Goal: Task Accomplishment & Management: Complete application form

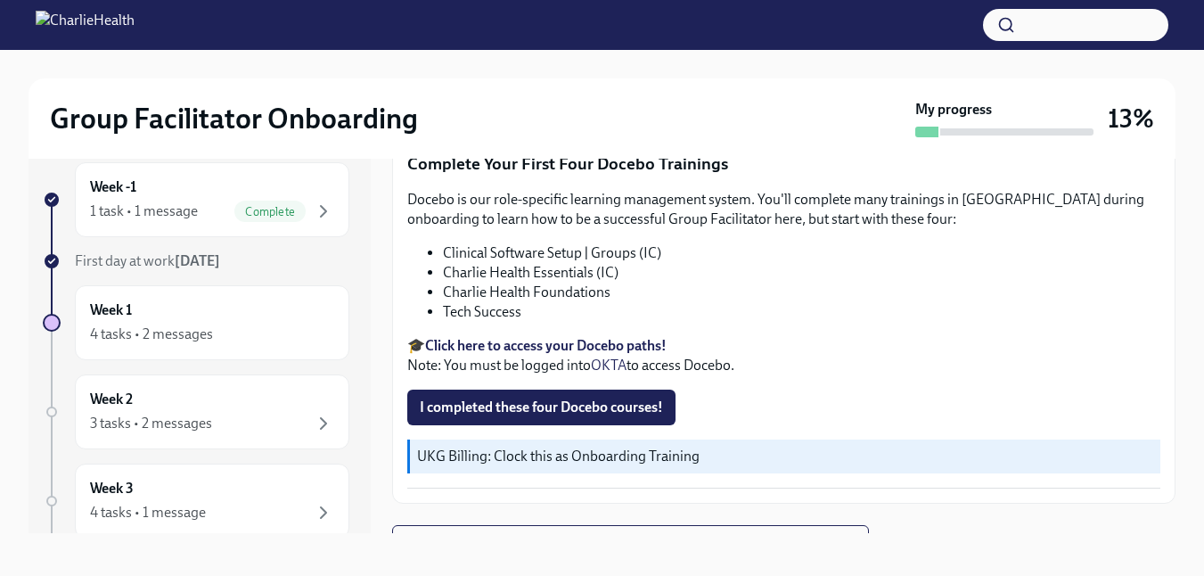
scroll to position [32, 0]
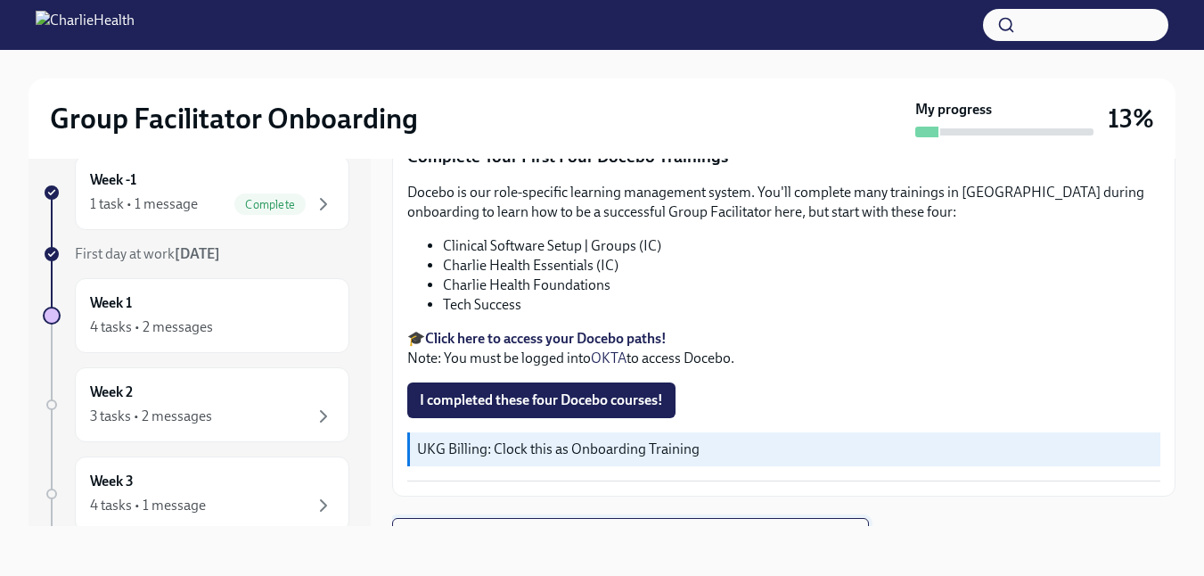
click at [630, 518] on button "Next task : Week One: Essential Compliance Tasks (~6.5 hours to complete)" at bounding box center [630, 536] width 477 height 36
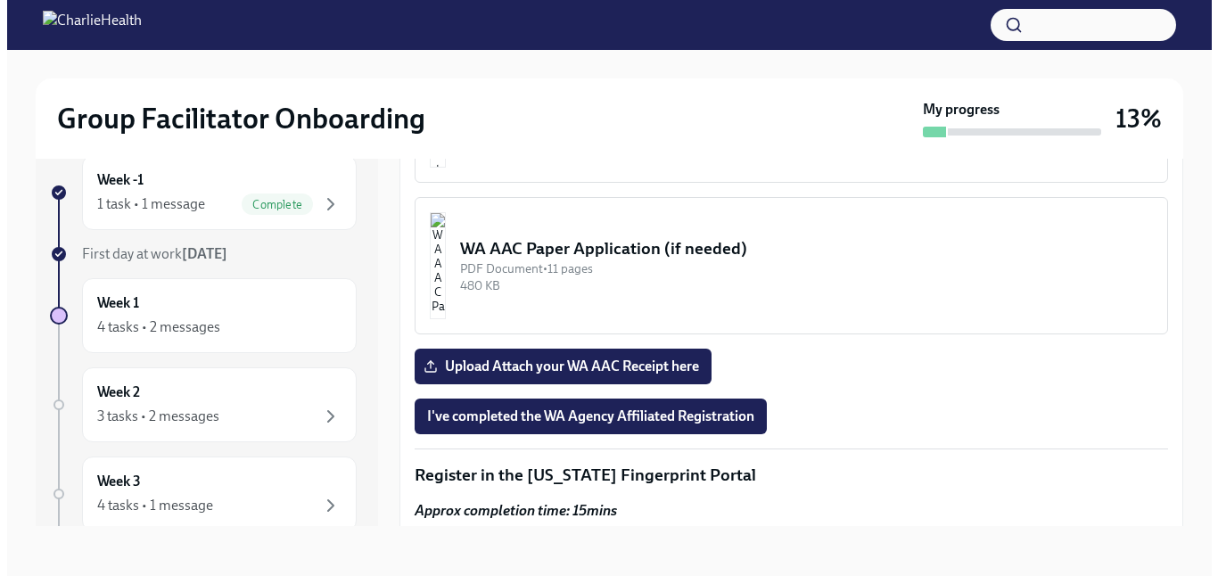
scroll to position [1530, 0]
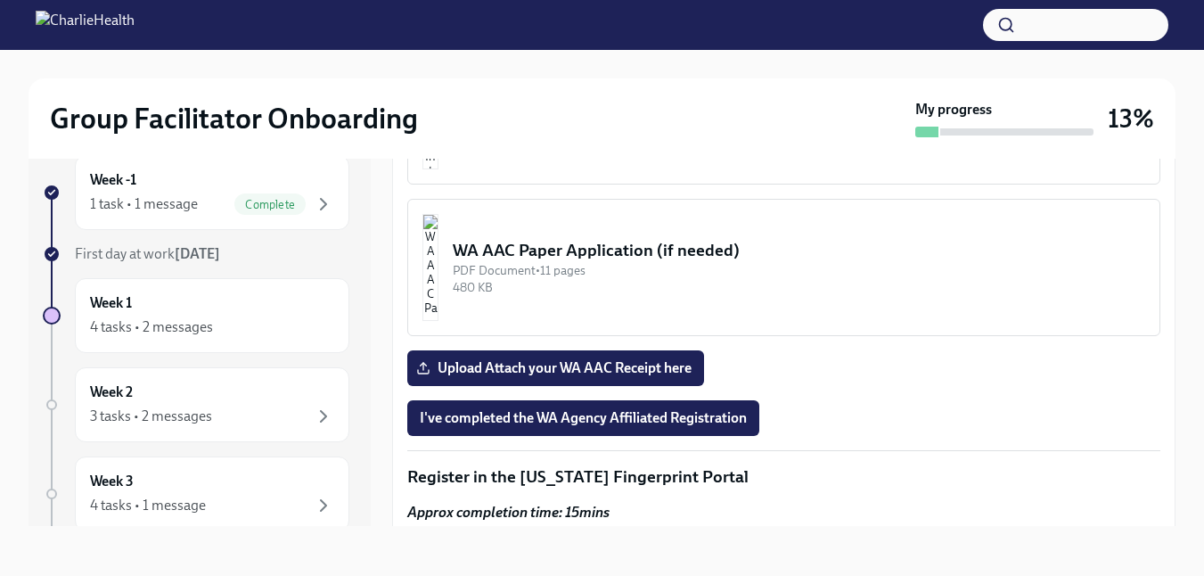
click at [609, 243] on div "WA AAC Paper Application (if needed)" at bounding box center [799, 250] width 693 height 23
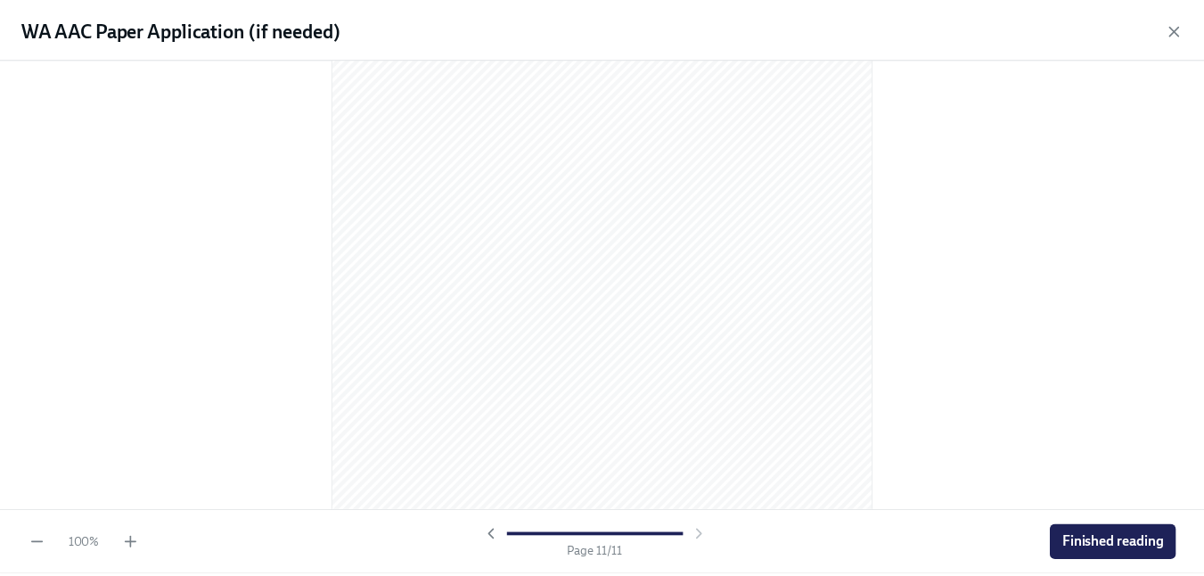
scroll to position [7504, 0]
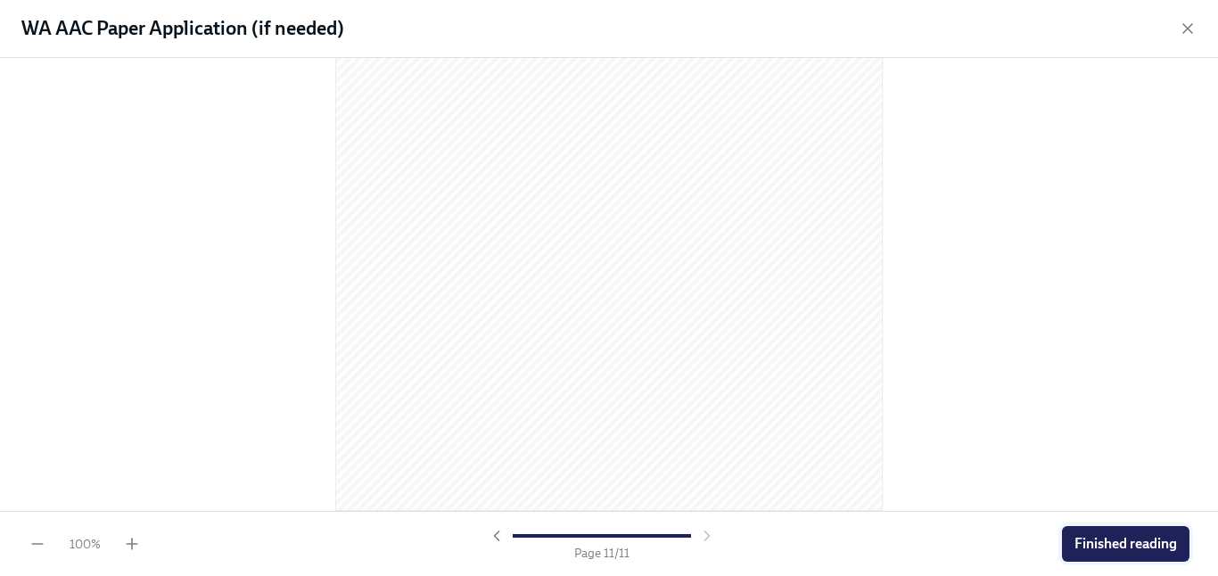
click at [1093, 541] on span "Finished reading" at bounding box center [1125, 544] width 103 height 18
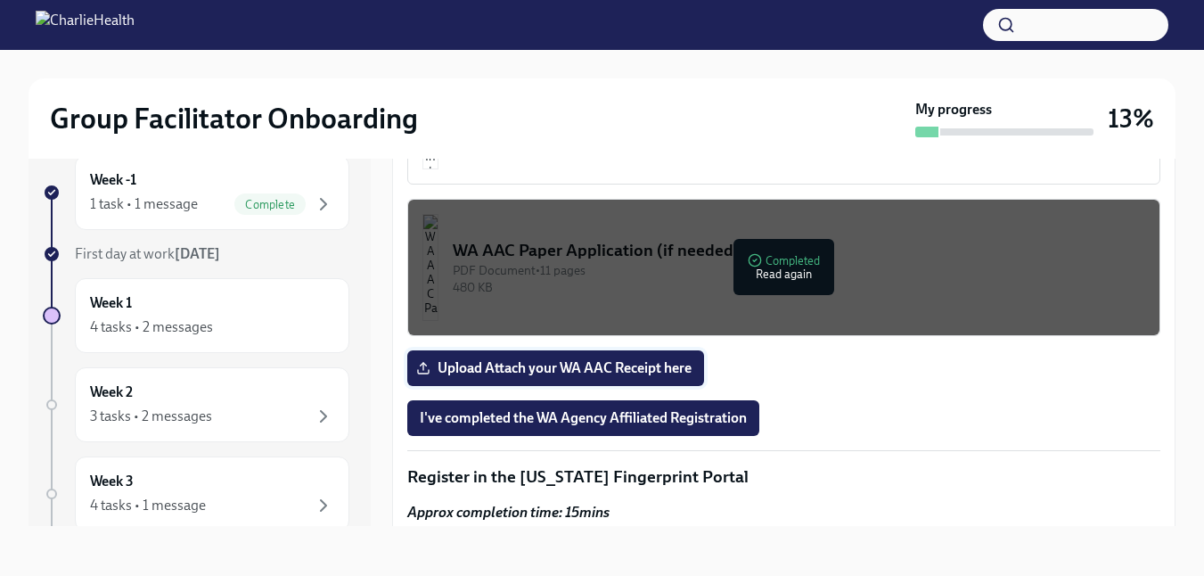
click at [549, 359] on span "Upload Attach your WA AAC Receipt here" at bounding box center [556, 368] width 272 height 18
click at [0, 0] on input "Upload Attach your WA AAC Receipt here" at bounding box center [0, 0] width 0 height 0
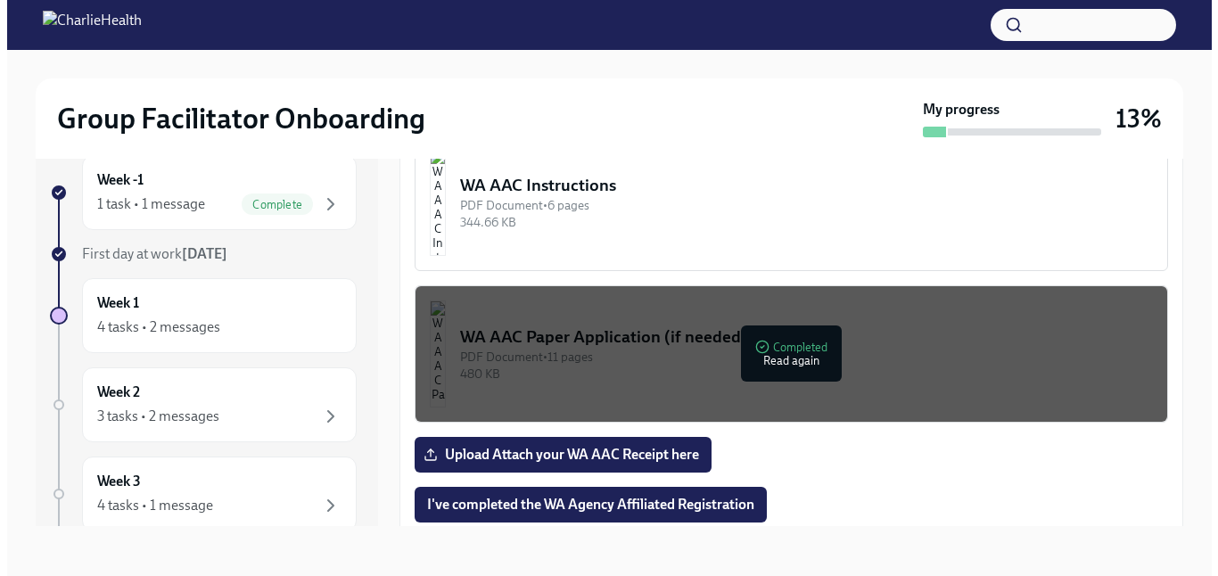
scroll to position [1433, 0]
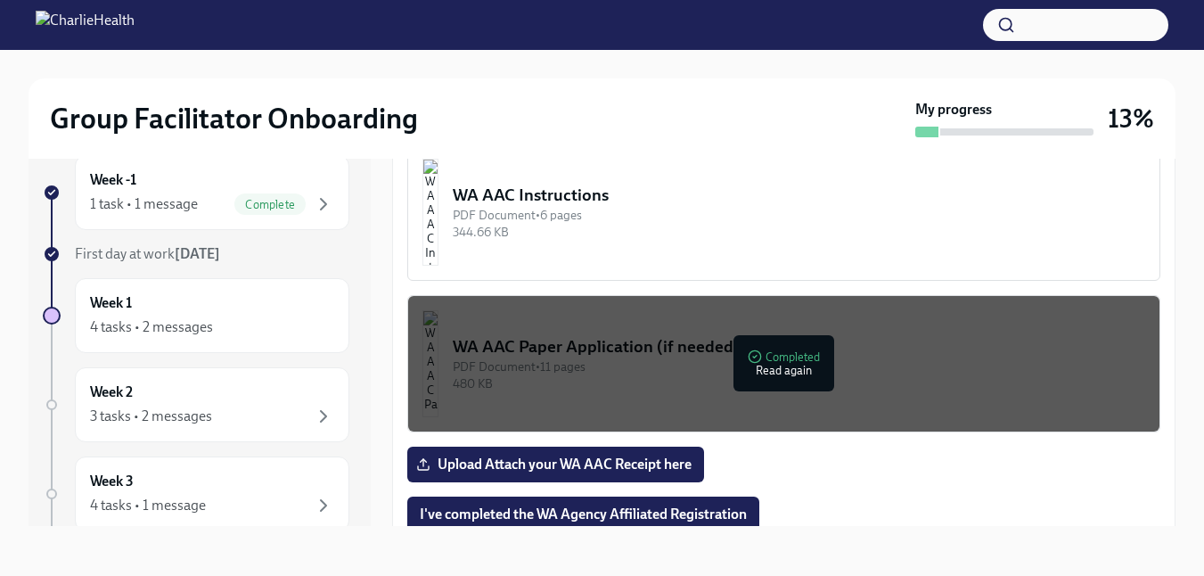
click at [631, 338] on div "WA AAC Paper Application (if needed)" at bounding box center [799, 346] width 693 height 23
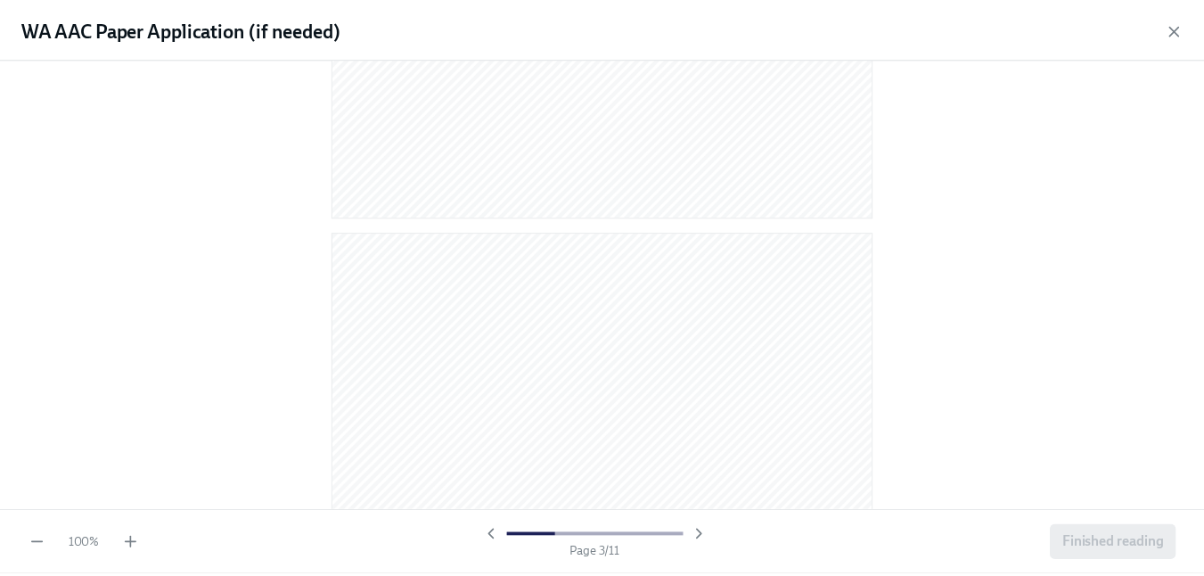
scroll to position [0, 0]
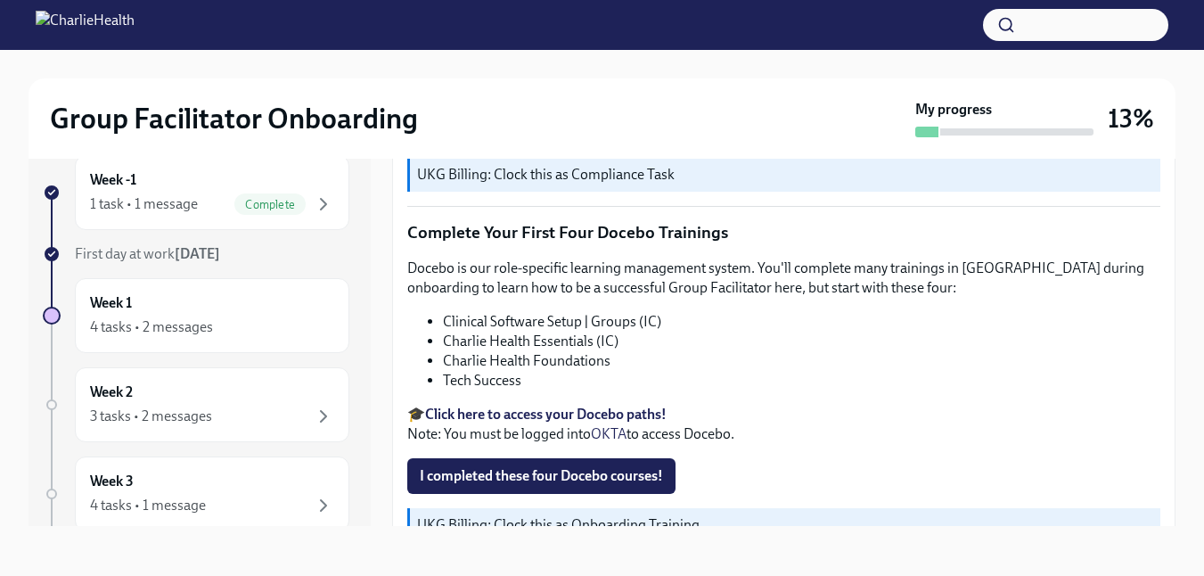
scroll to position [2387, 0]
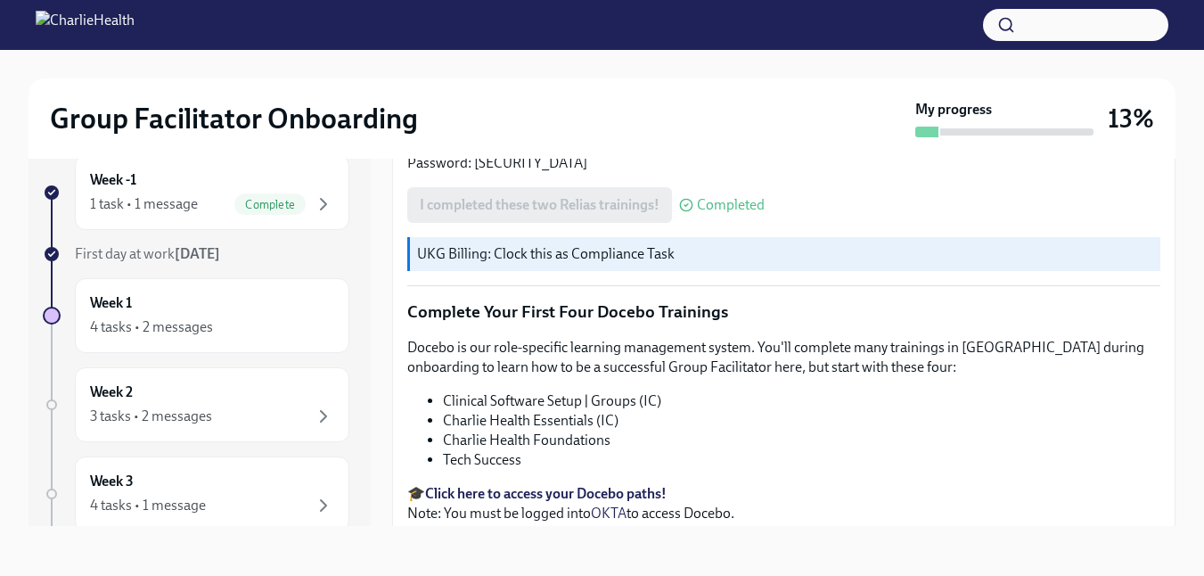
click at [599, 244] on p "UKG Billing: Clock this as Compliance Task" at bounding box center [785, 254] width 736 height 20
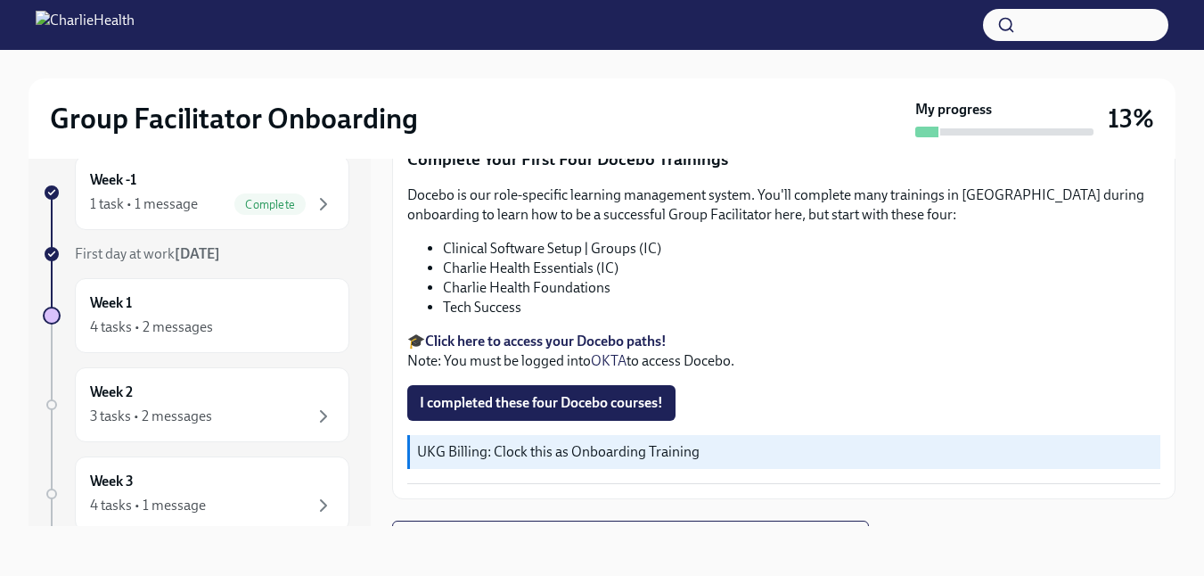
scroll to position [2542, 0]
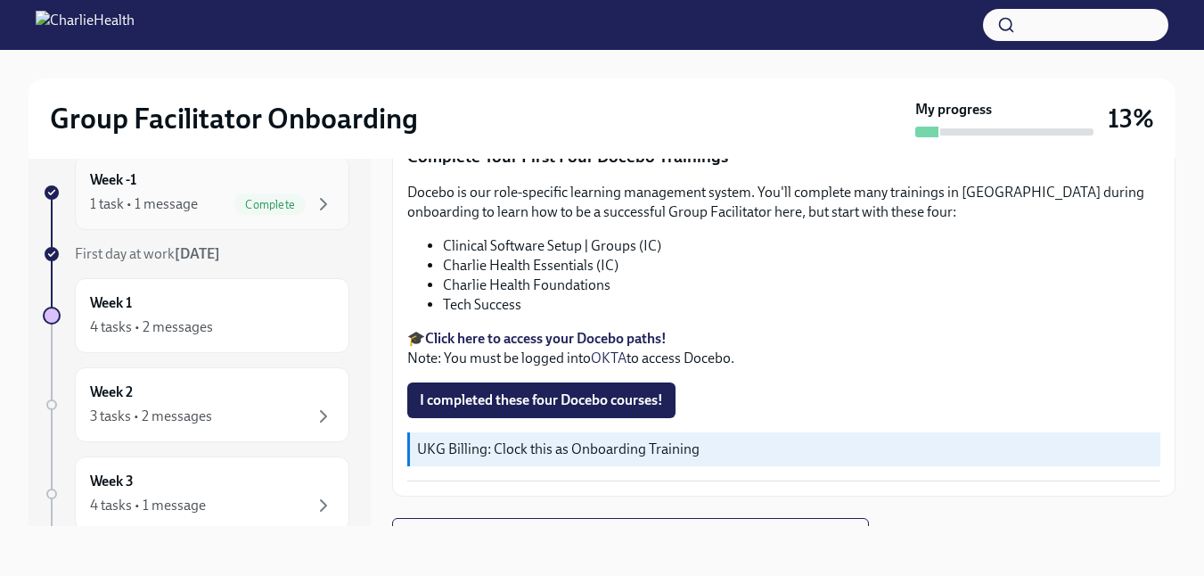
click at [256, 210] on div "Complete" at bounding box center [269, 203] width 71 height 21
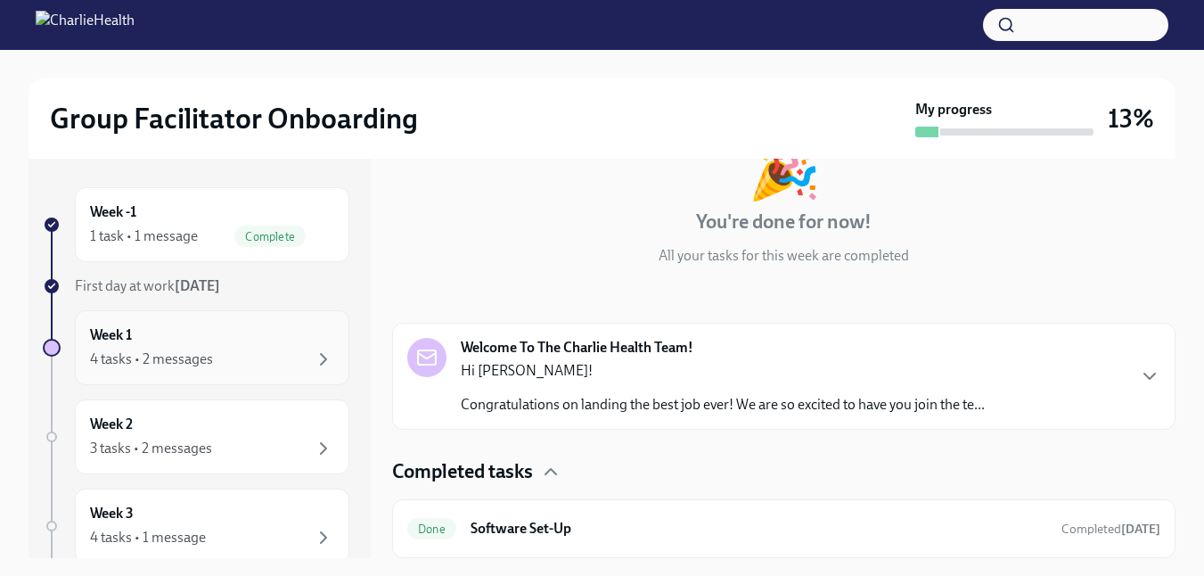
click at [233, 333] on div "Week 1 4 tasks • 2 messages" at bounding box center [212, 347] width 244 height 45
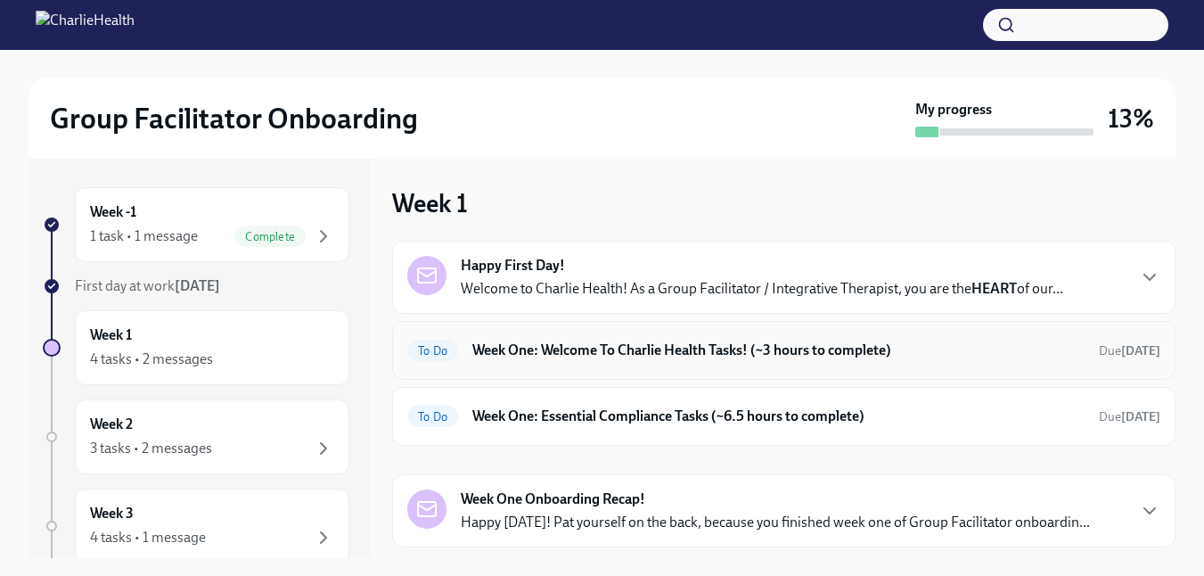
click at [611, 352] on h6 "Week One: Welcome To Charlie Health Tasks! (~3 hours to complete)" at bounding box center [778, 351] width 612 height 20
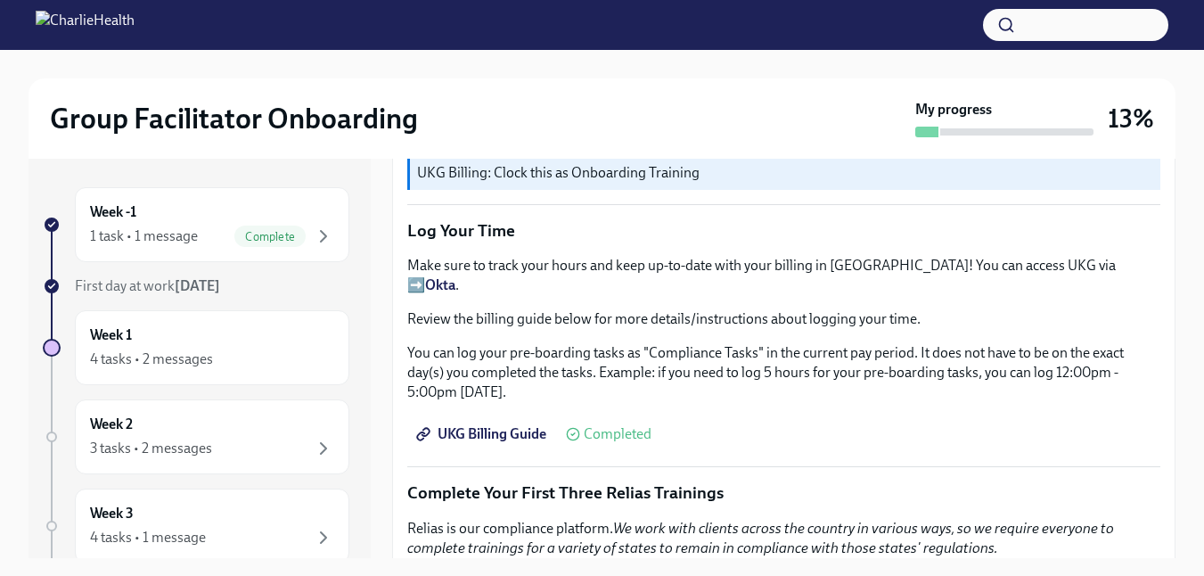
scroll to position [1850, 0]
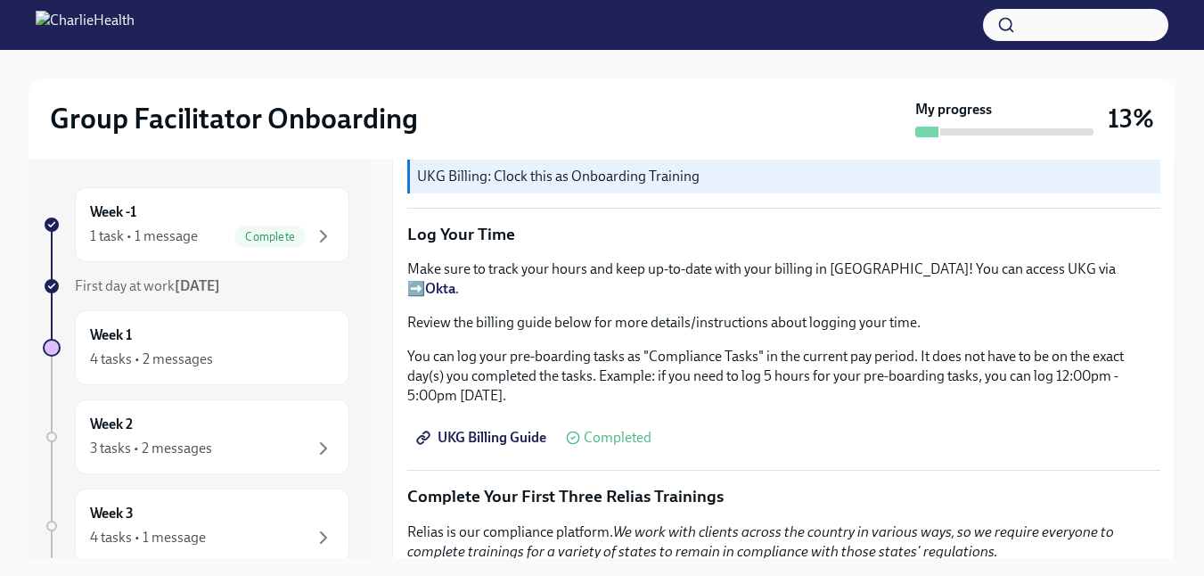
click at [485, 429] on span "UKG Billing Guide" at bounding box center [483, 438] width 127 height 18
